Goal: Information Seeking & Learning: Learn about a topic

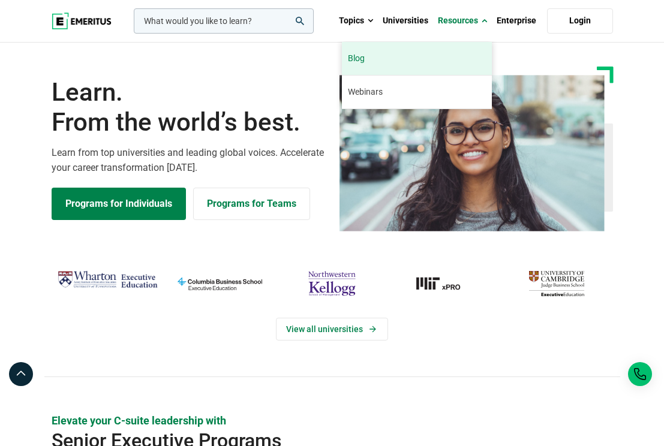
click at [449, 50] on link "Blog" at bounding box center [417, 58] width 150 height 33
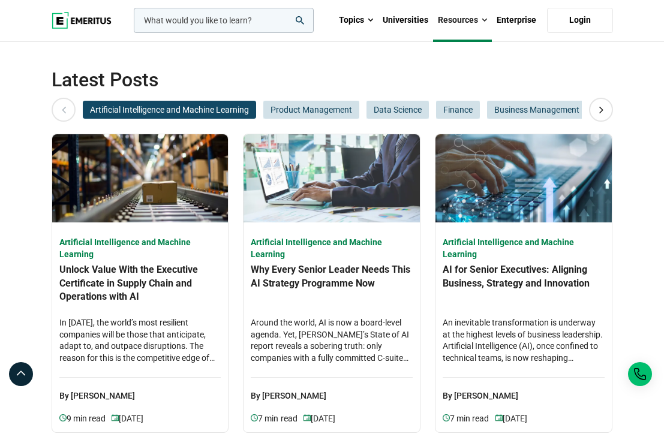
scroll to position [516, 0]
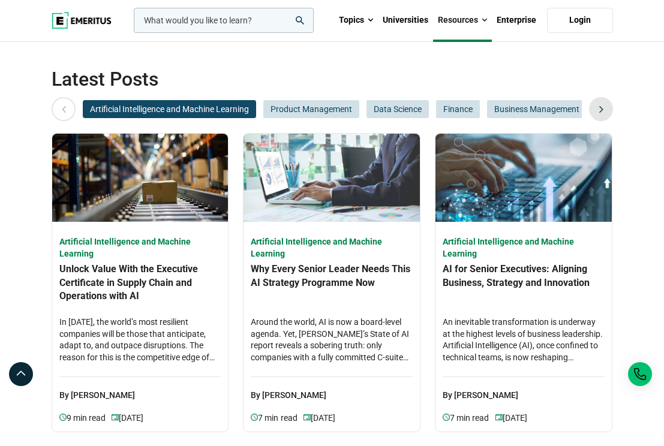
click at [594, 110] on icon at bounding box center [600, 109] width 21 height 22
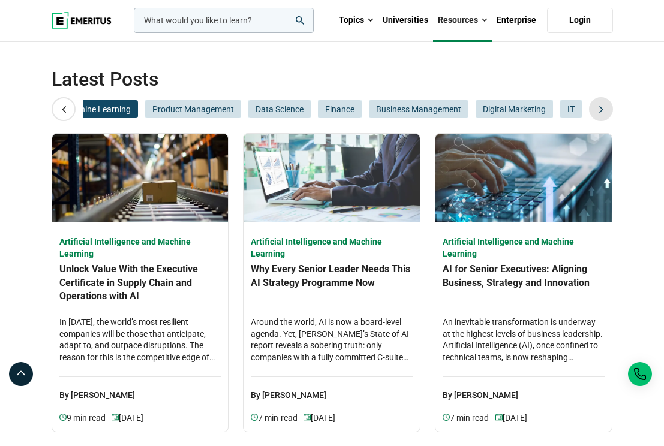
scroll to position [0, 120]
click at [528, 109] on span "Digital Marketing" at bounding box center [513, 109] width 77 height 18
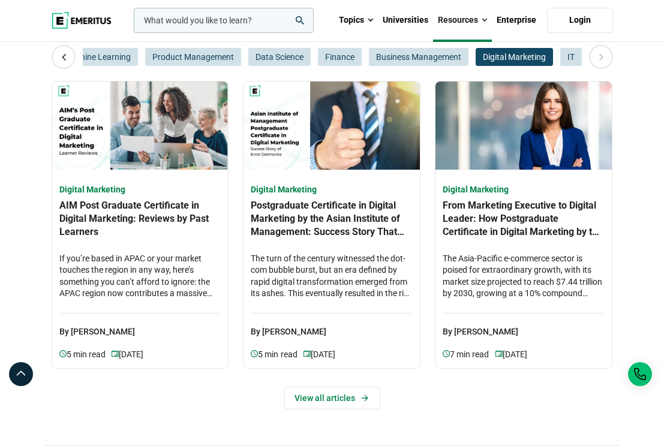
scroll to position [593, 0]
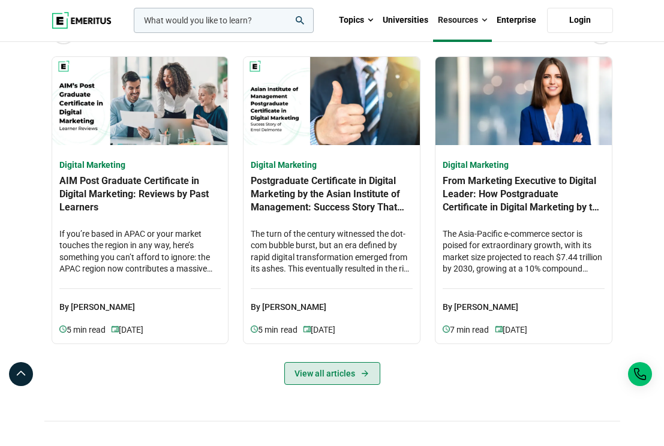
click at [314, 365] on link "View all articles" at bounding box center [332, 373] width 96 height 23
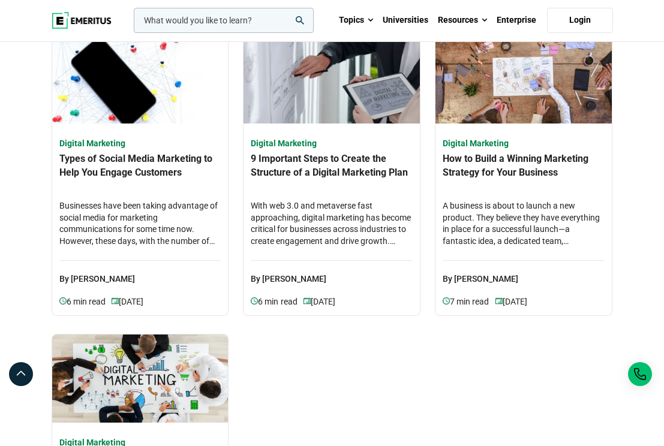
scroll to position [366, 0]
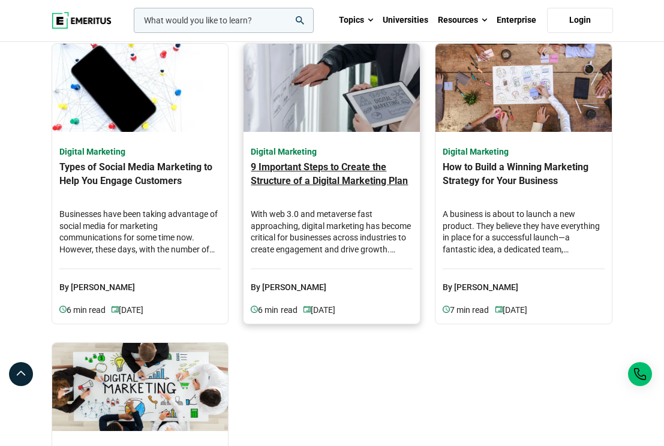
click at [311, 183] on h4 "9 Important Steps to Create the Structure of a Digital Marketing Plan" at bounding box center [332, 182] width 162 height 42
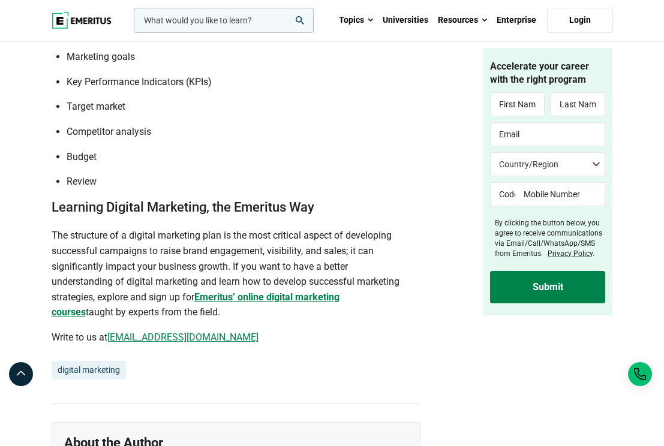
scroll to position [3052, 0]
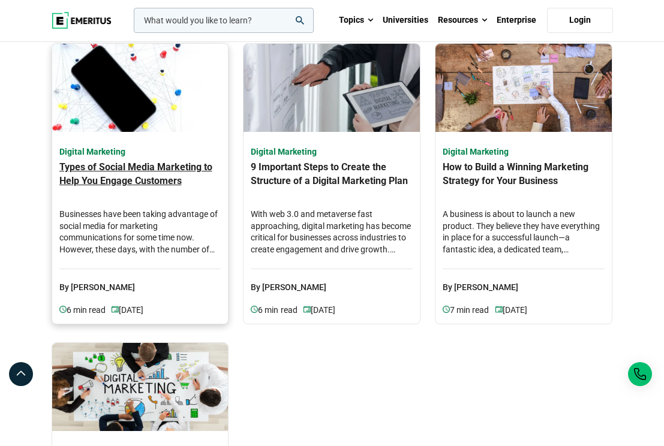
click at [168, 179] on h4 "Types of Social Media Marketing to Help You Engage Customers" at bounding box center [140, 182] width 162 height 42
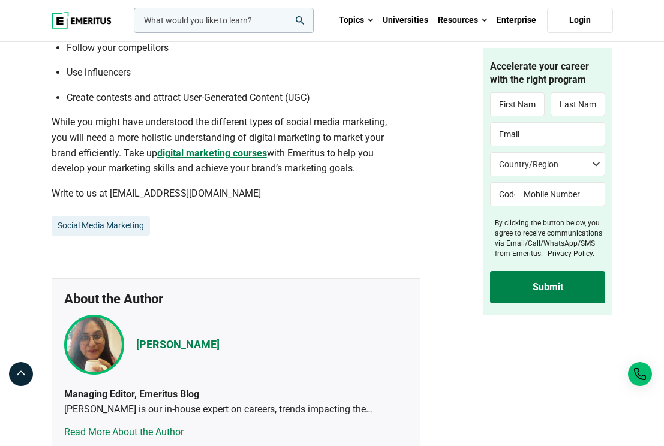
scroll to position [4277, 0]
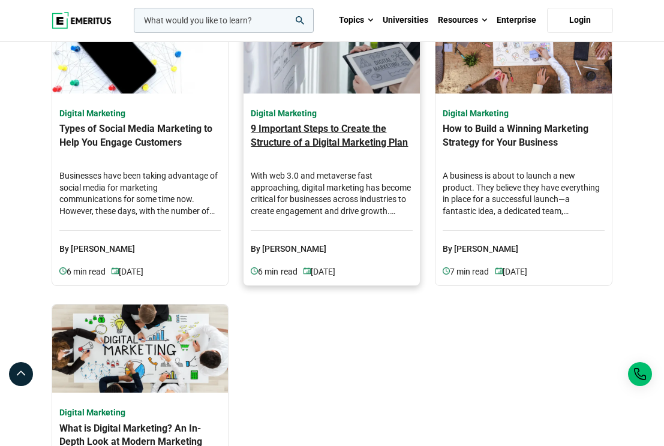
scroll to position [409, 0]
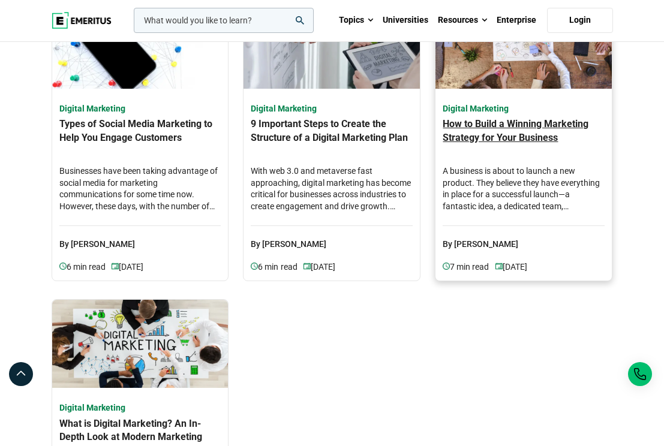
click at [469, 164] on link "Digital Marketing How to Build a Winning Marketing Strategy for Your Business A…" at bounding box center [523, 188] width 162 height 171
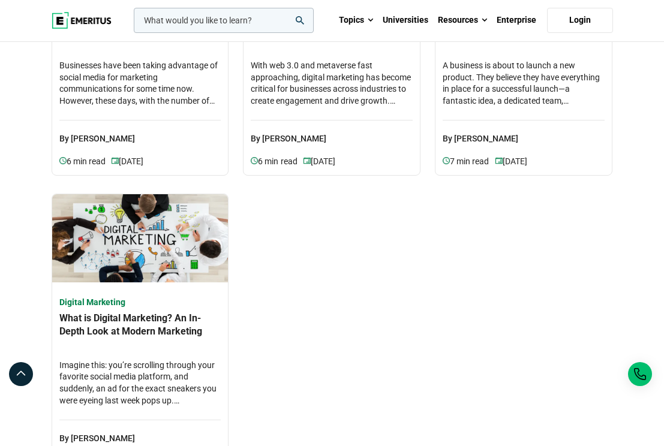
scroll to position [516, 0]
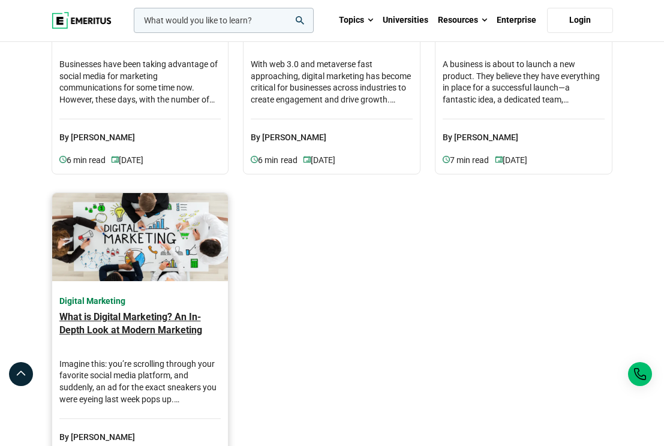
click at [164, 331] on h4 "What is Digital Marketing? An In-Depth Look at Modern Marketing" at bounding box center [140, 332] width 162 height 42
